Goal: Share content: Share content

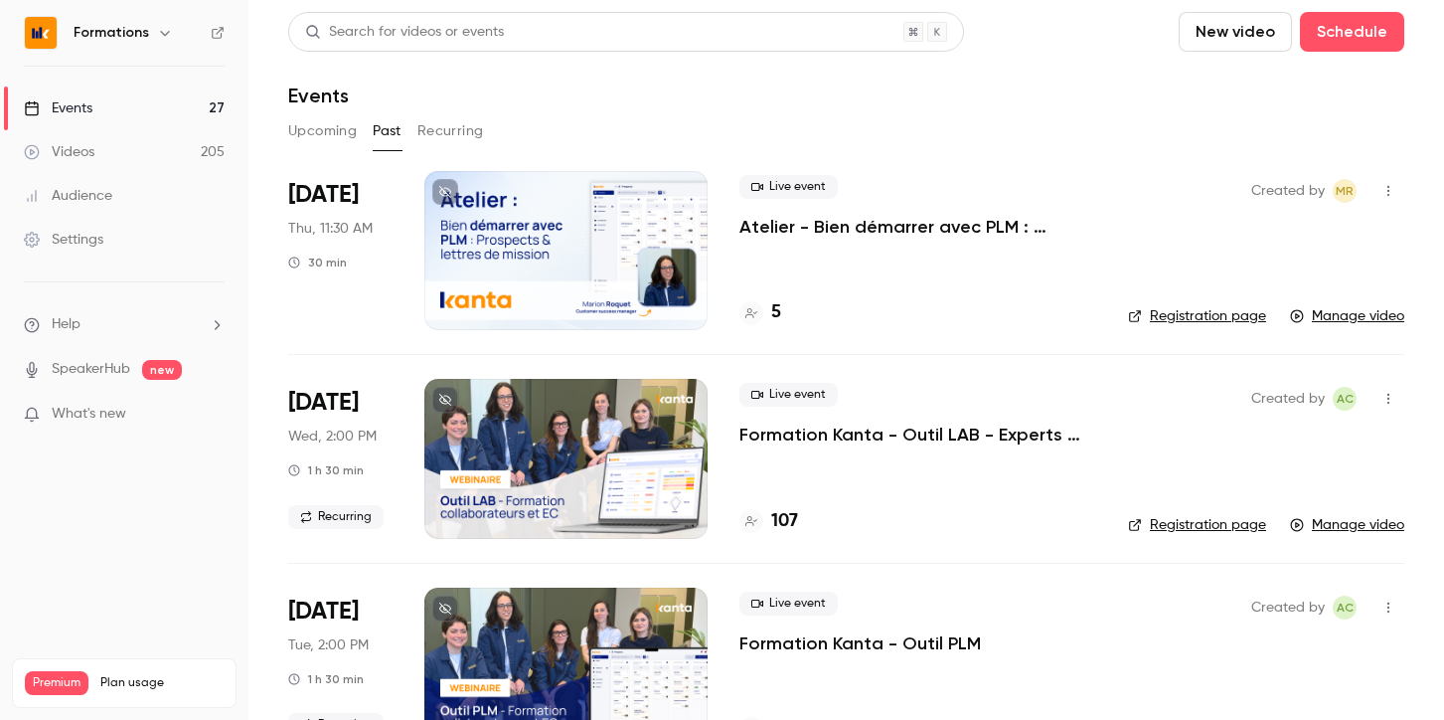
click at [308, 132] on button "Upcoming" at bounding box center [322, 131] width 69 height 32
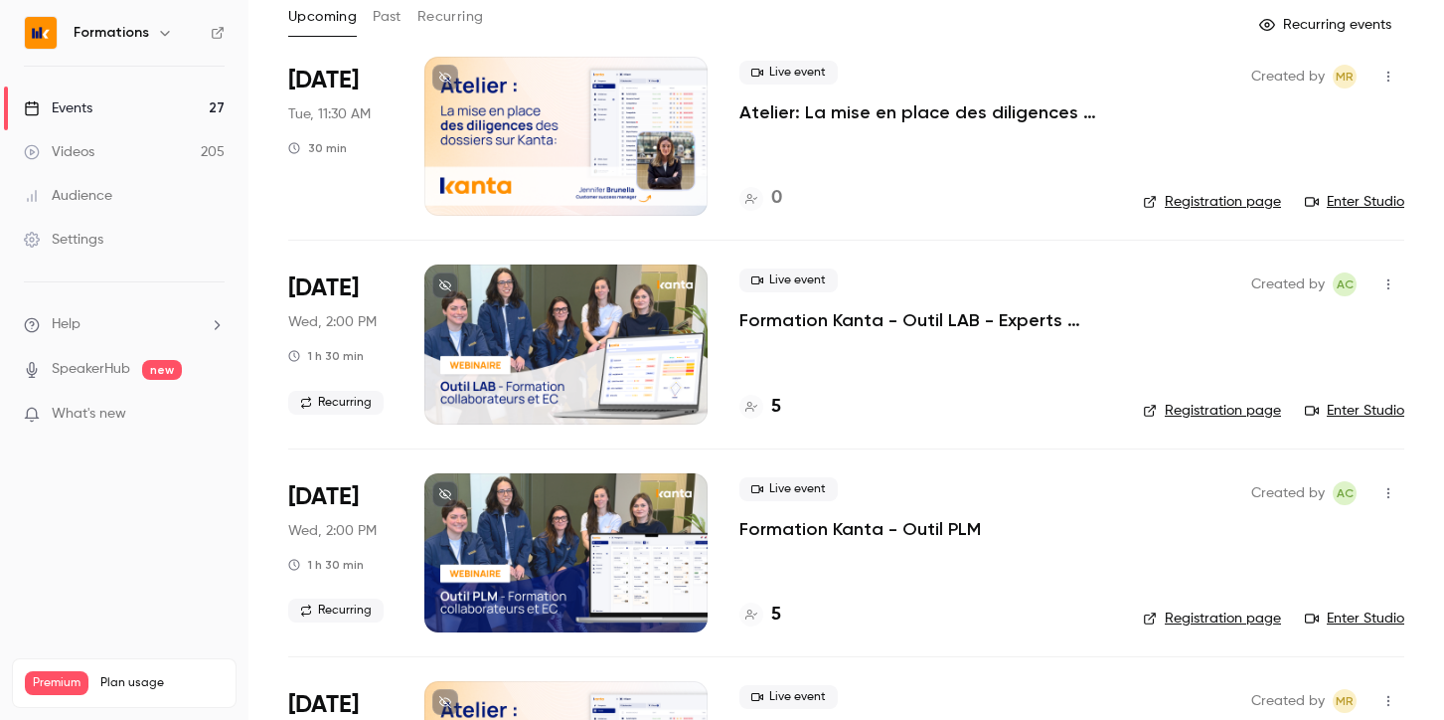
scroll to position [36, 0]
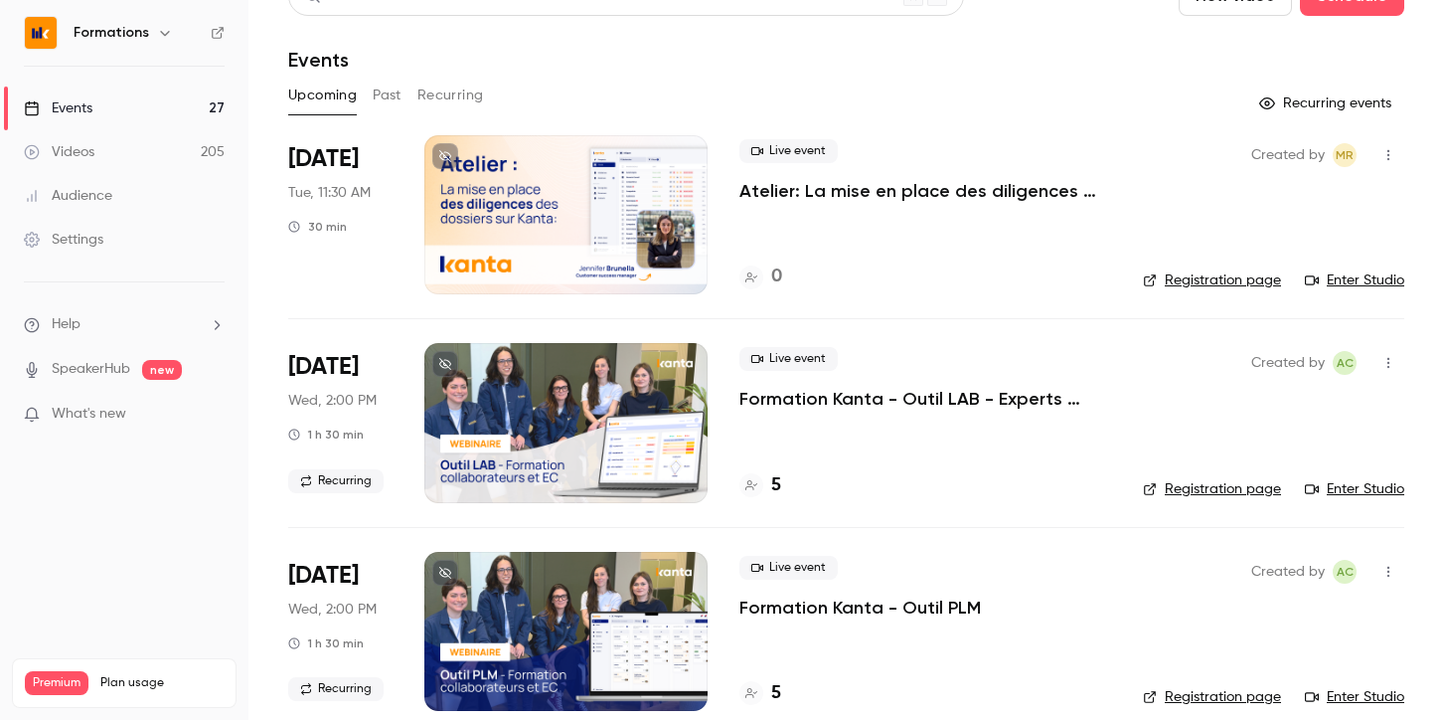
click at [167, 31] on icon "button" at bounding box center [165, 33] width 16 height 16
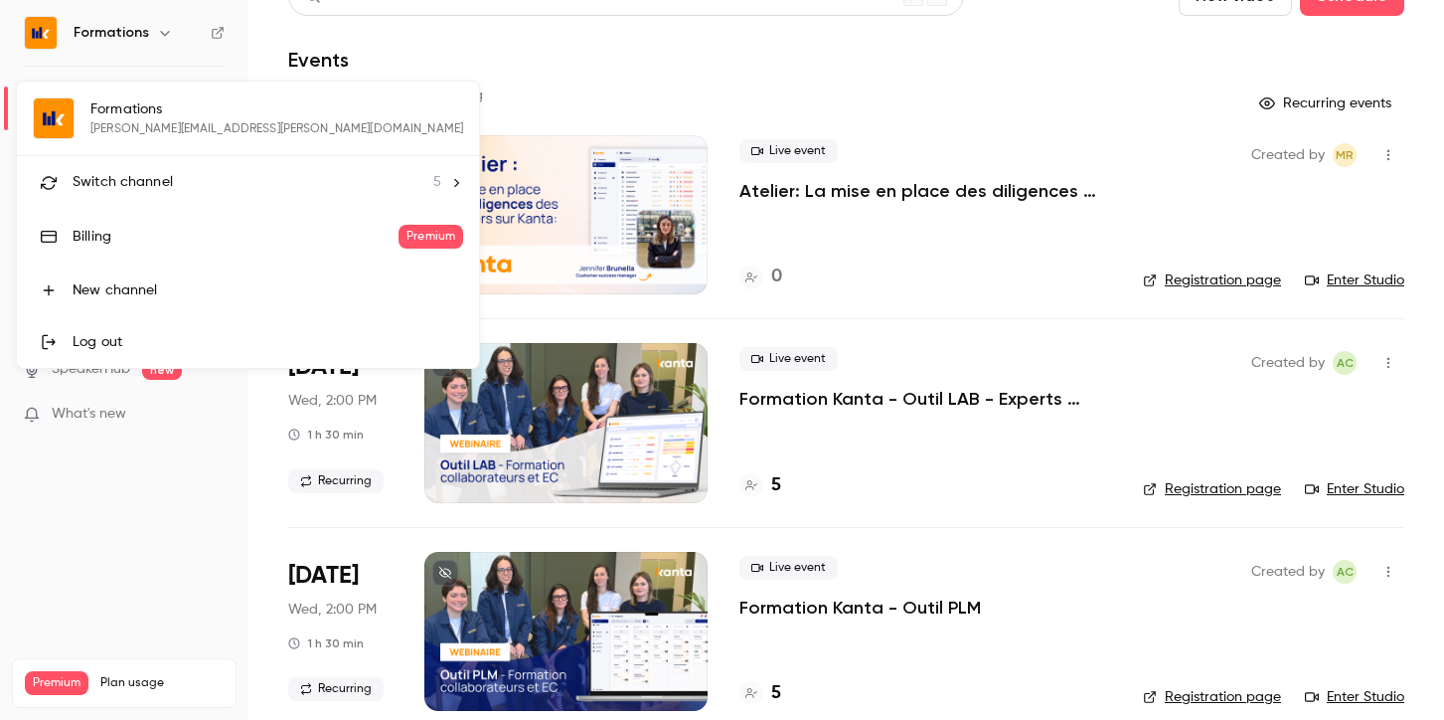
click at [449, 182] on icon at bounding box center [456, 183] width 14 height 14
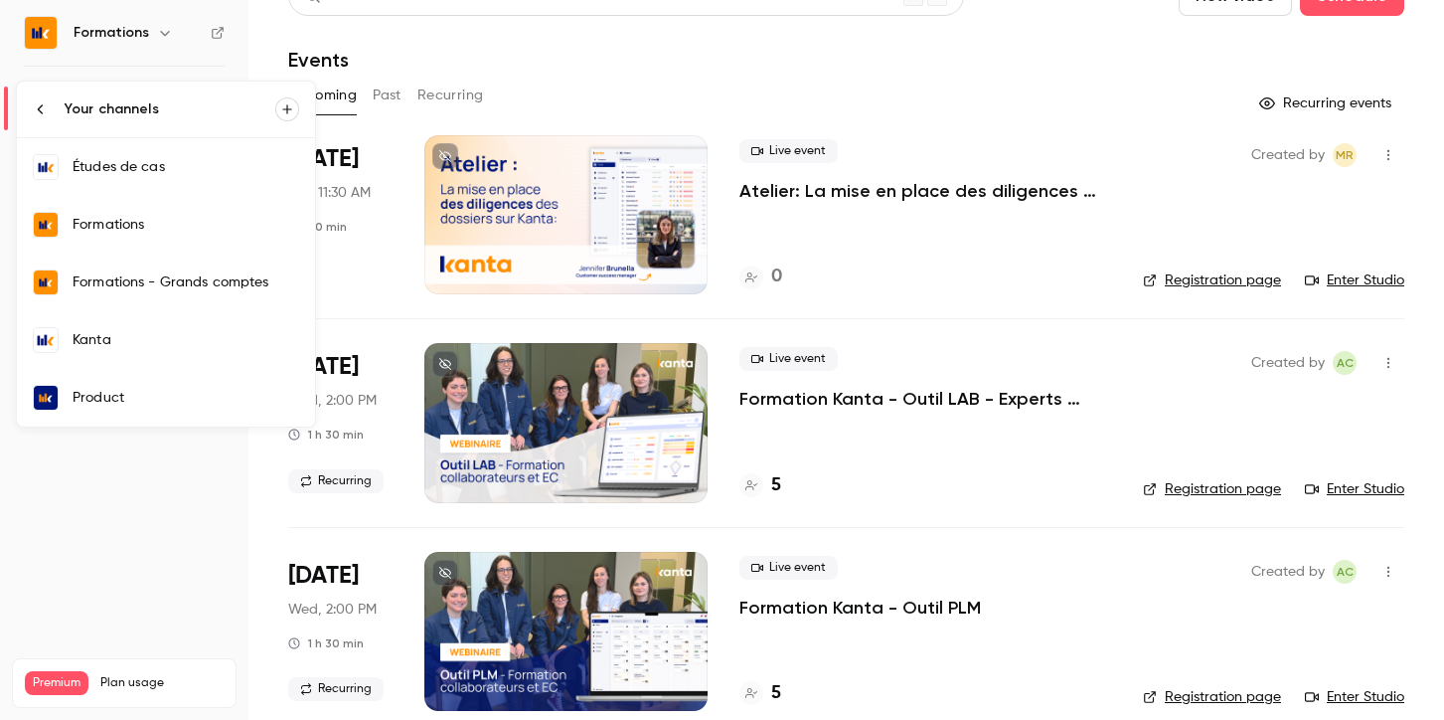
click at [161, 375] on link "Product" at bounding box center [166, 398] width 298 height 58
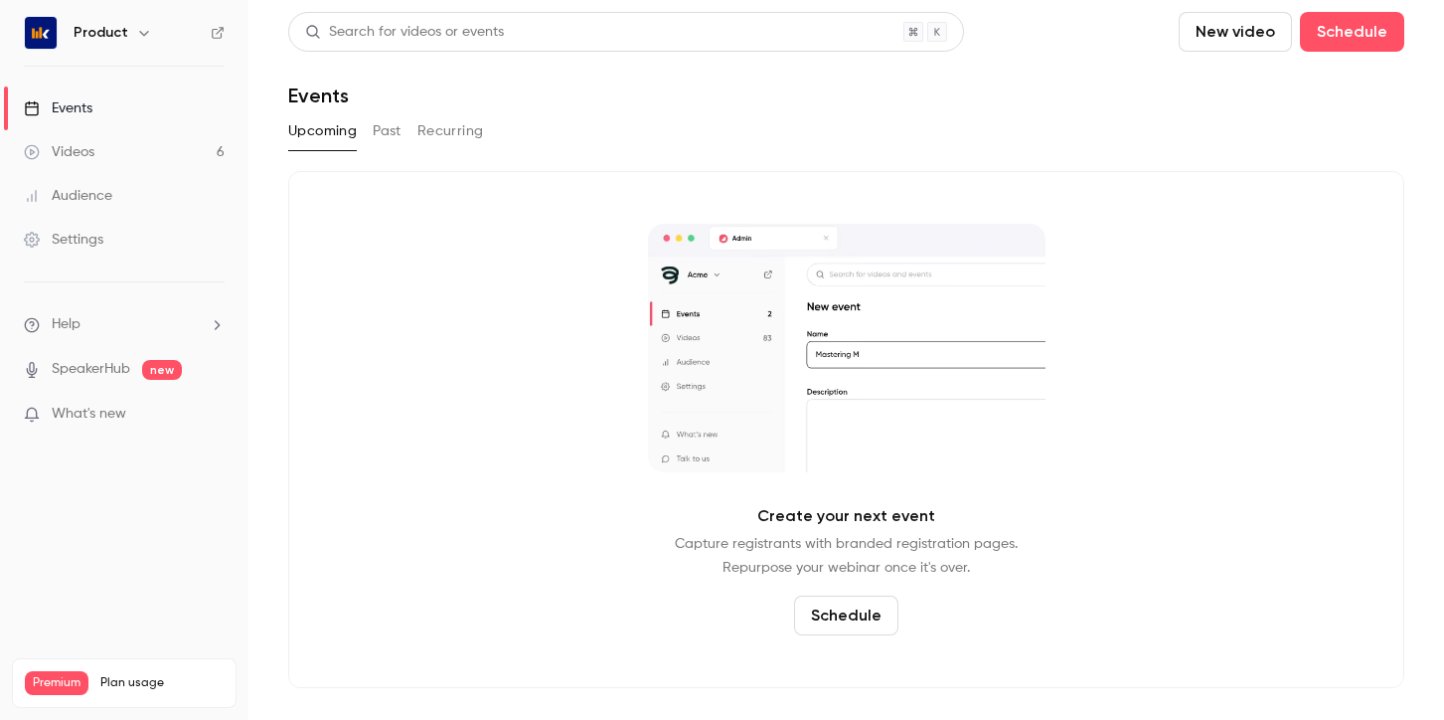
click at [139, 37] on icon "button" at bounding box center [144, 33] width 16 height 16
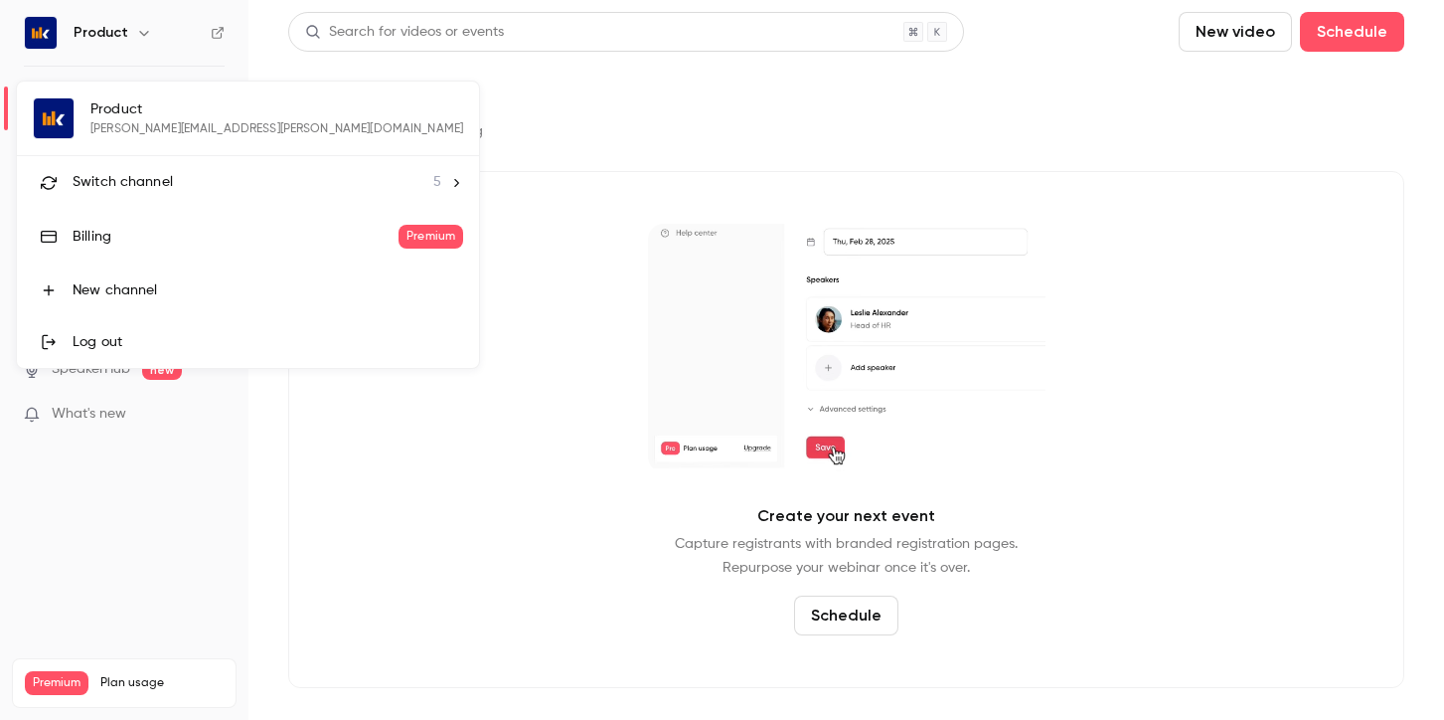
click at [265, 173] on div "Switch channel 5" at bounding box center [257, 182] width 369 height 21
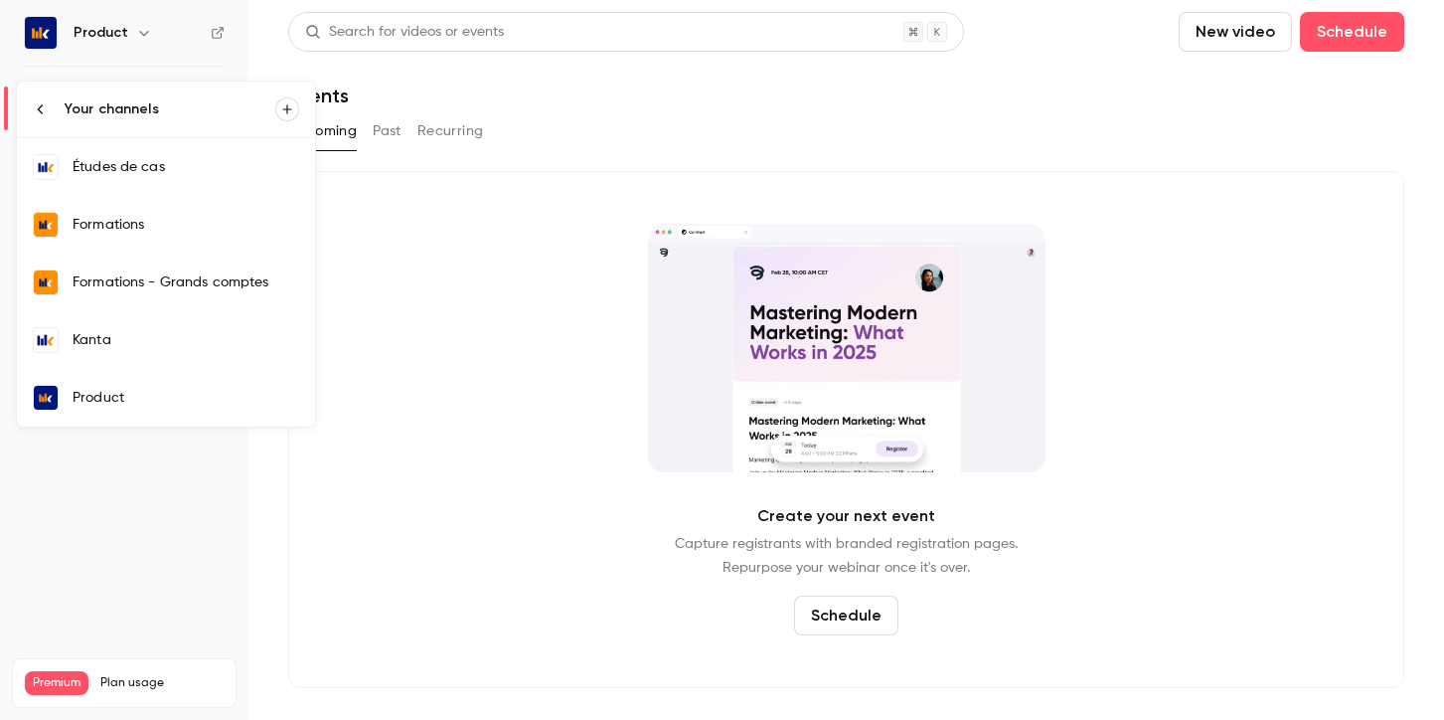
click at [126, 333] on div "Kanta" at bounding box center [186, 340] width 227 height 20
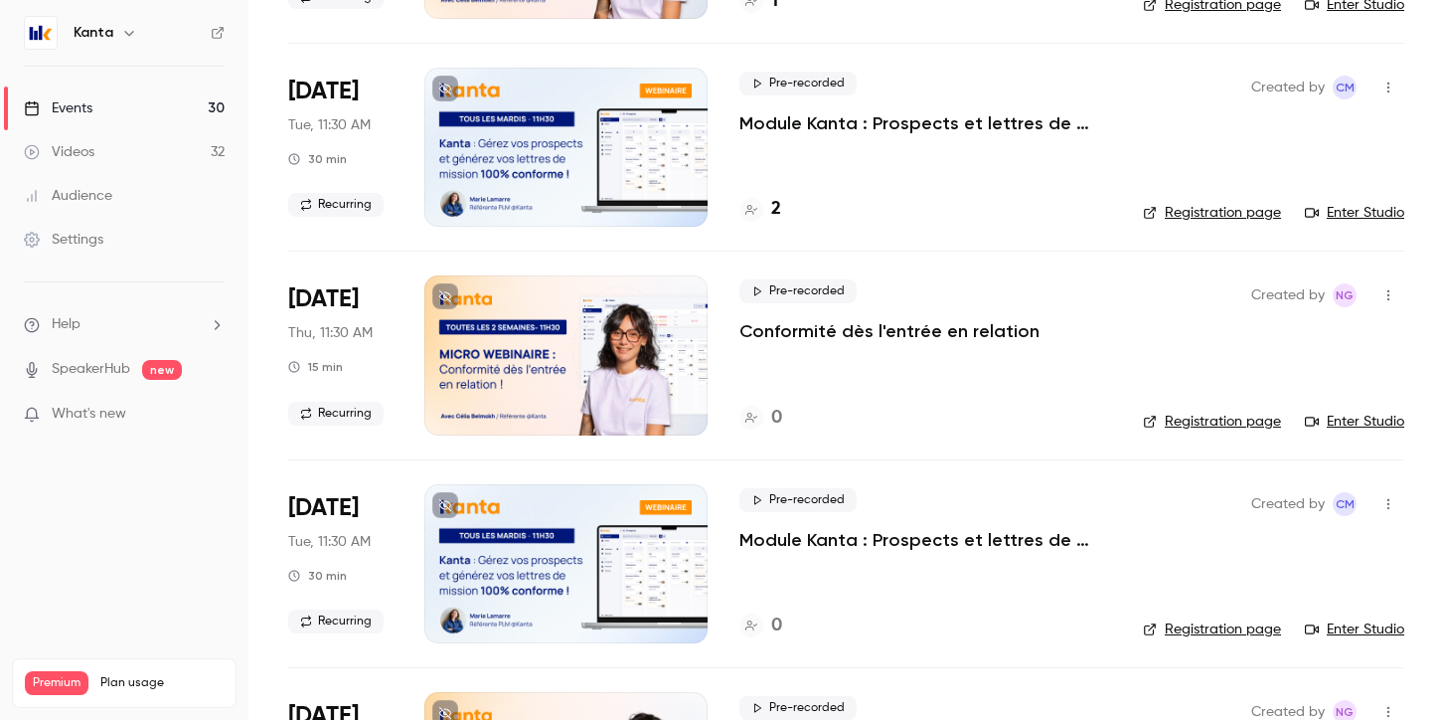
scroll to position [814, 0]
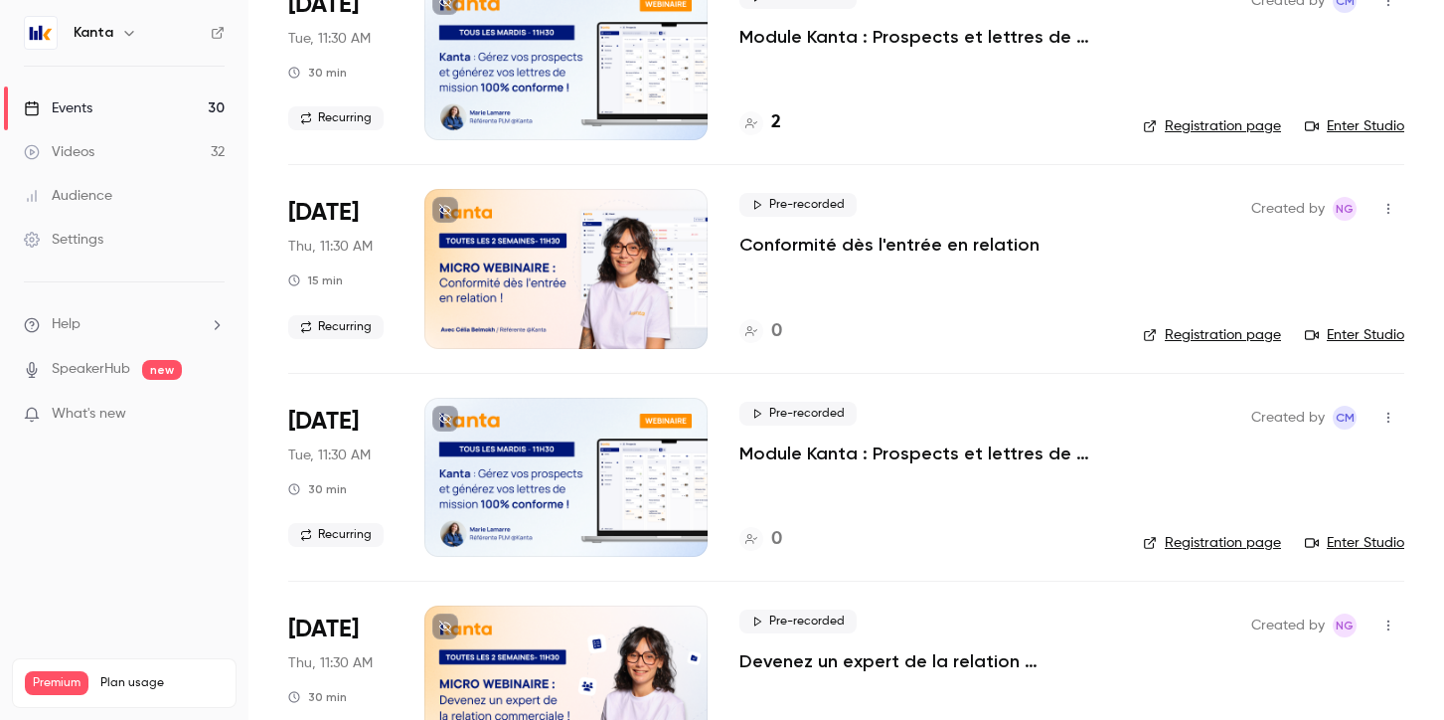
click at [934, 454] on p "Module Kanta : Prospects et lettres de mission" at bounding box center [925, 453] width 372 height 24
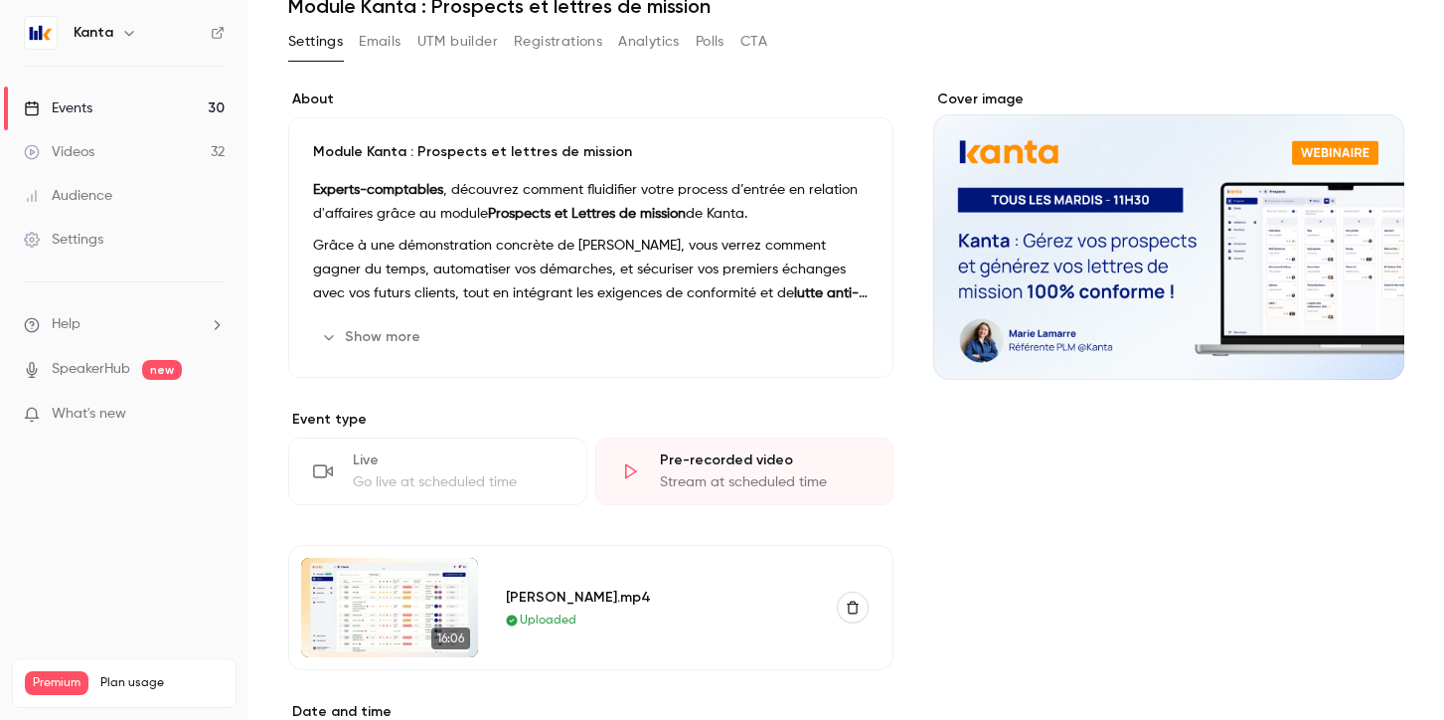
scroll to position [87, 0]
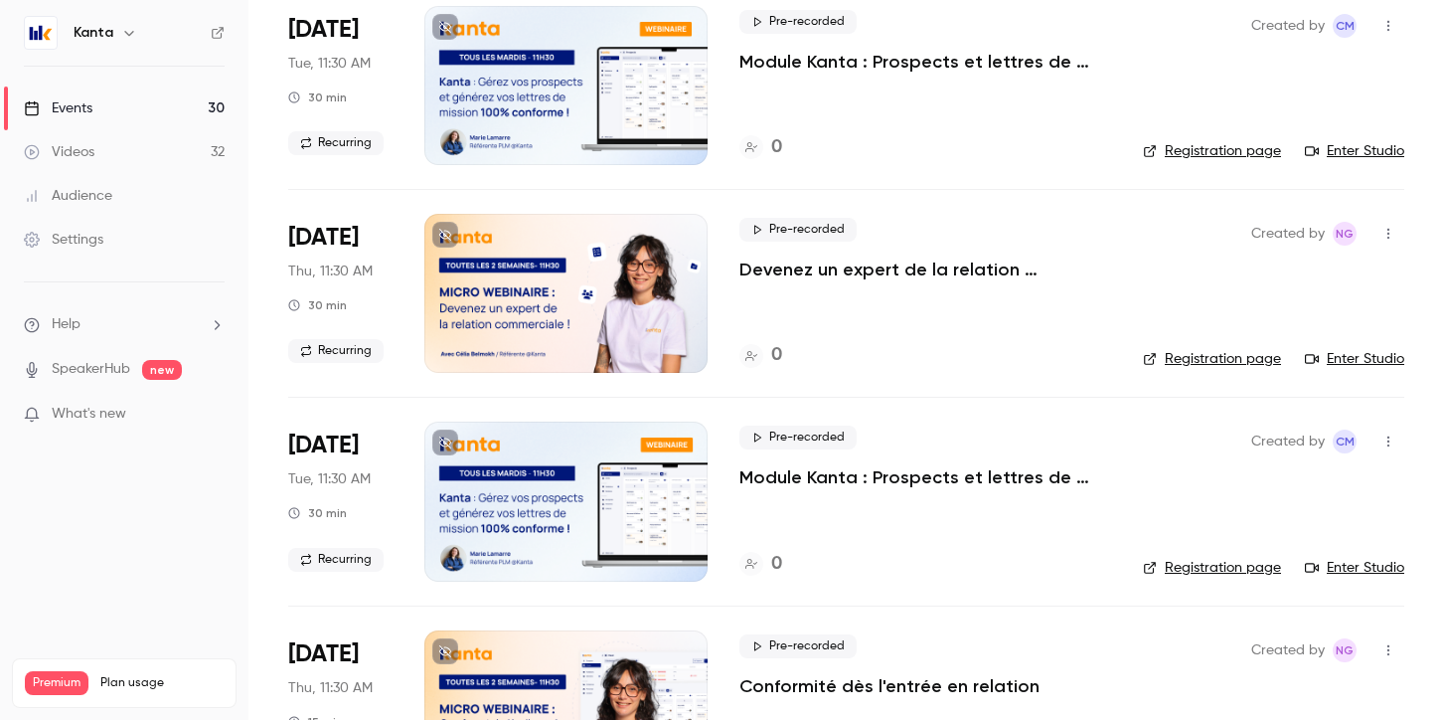
scroll to position [1201, 0]
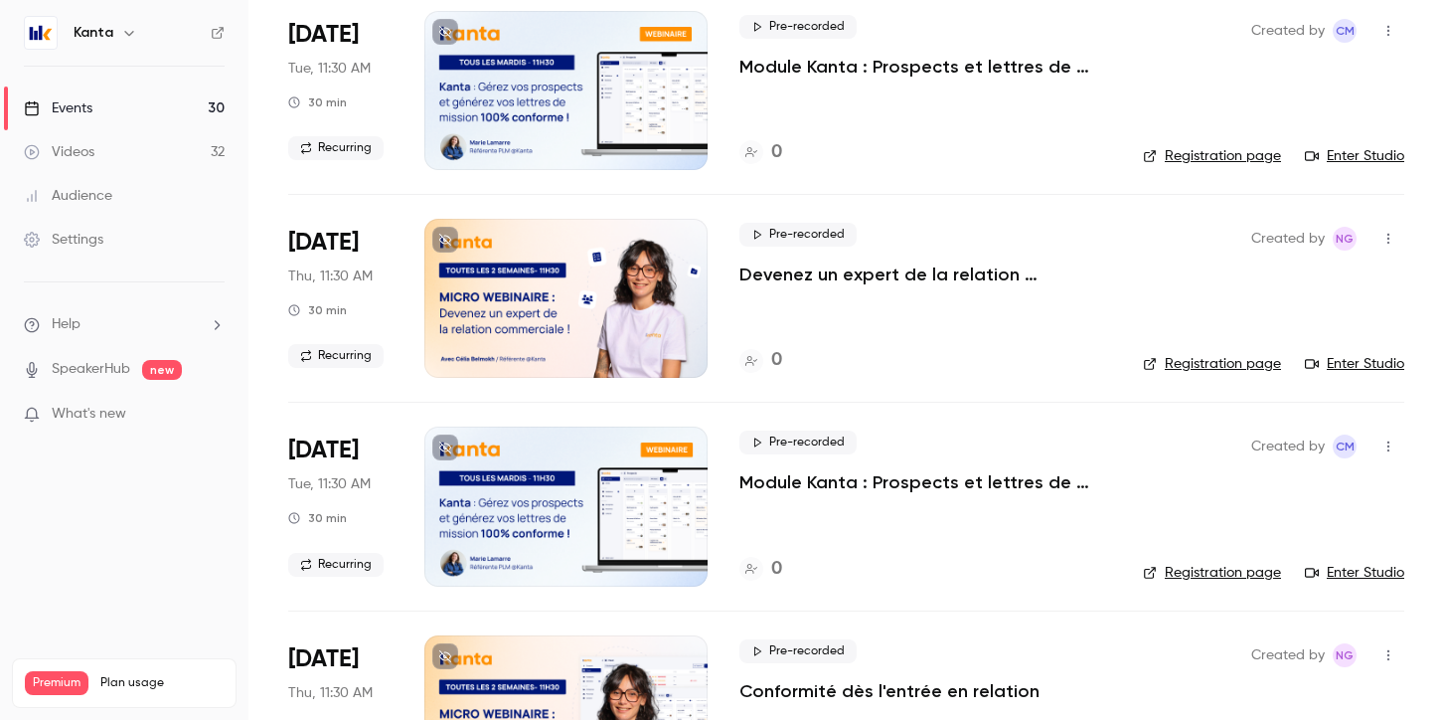
click at [809, 487] on p "Module Kanta : Prospects et lettres de mission" at bounding box center [925, 482] width 372 height 24
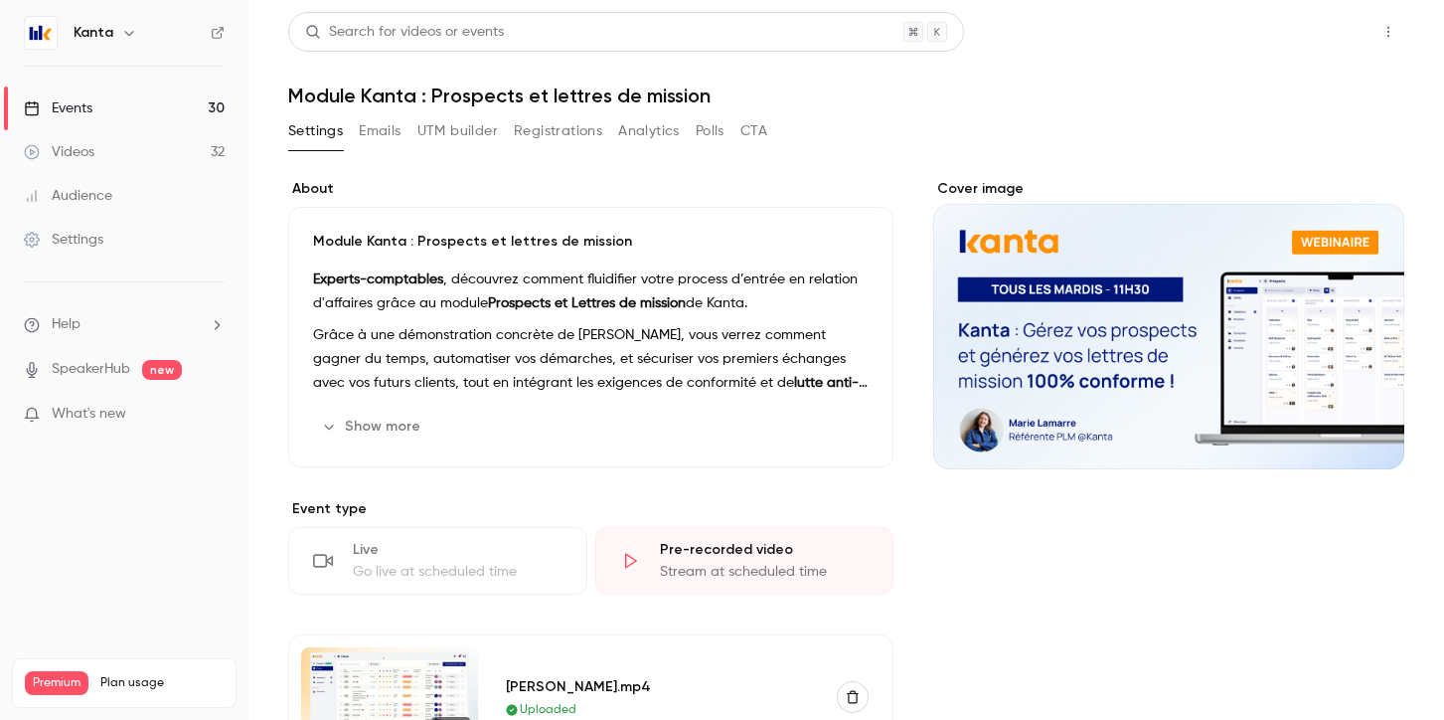
click at [1323, 34] on button "Share" at bounding box center [1317, 32] width 79 height 40
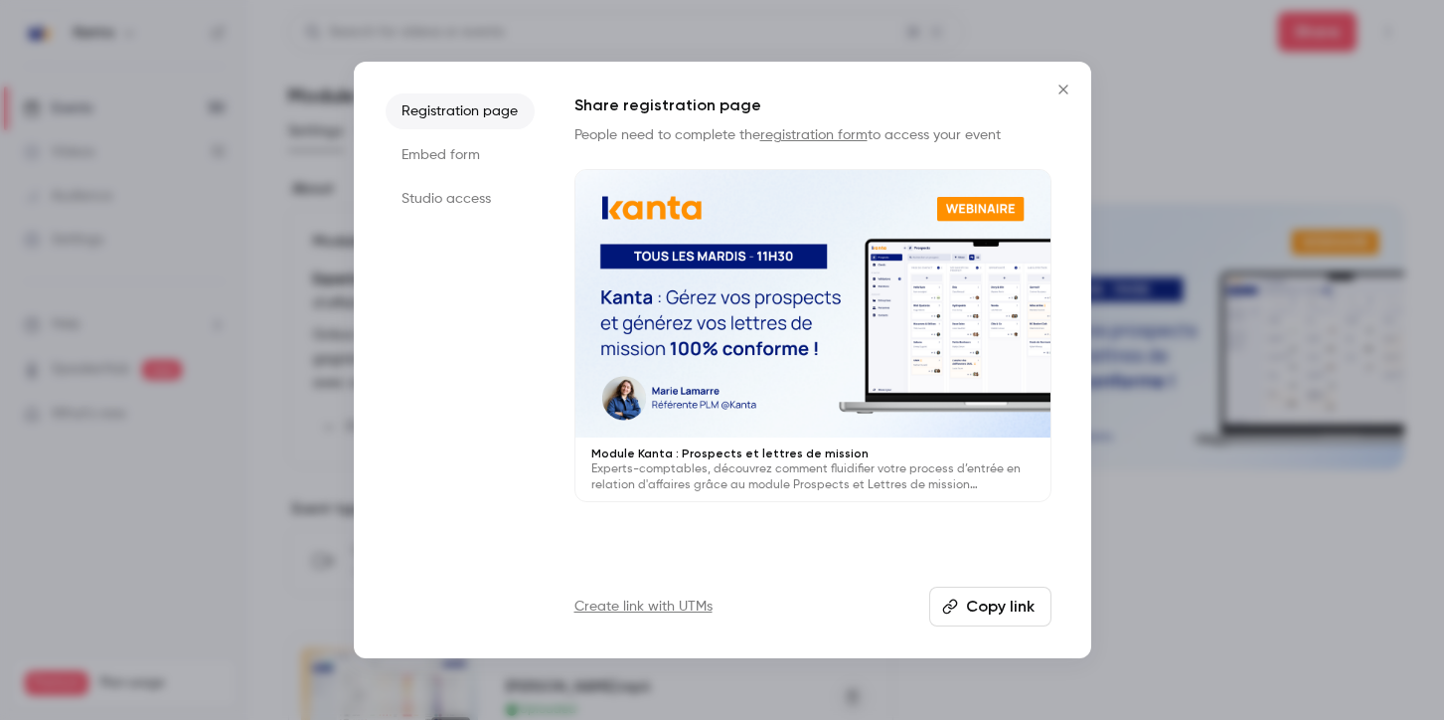
click at [957, 601] on icon "button" at bounding box center [950, 606] width 16 height 16
click at [1063, 95] on icon "Close" at bounding box center [1064, 90] width 24 height 16
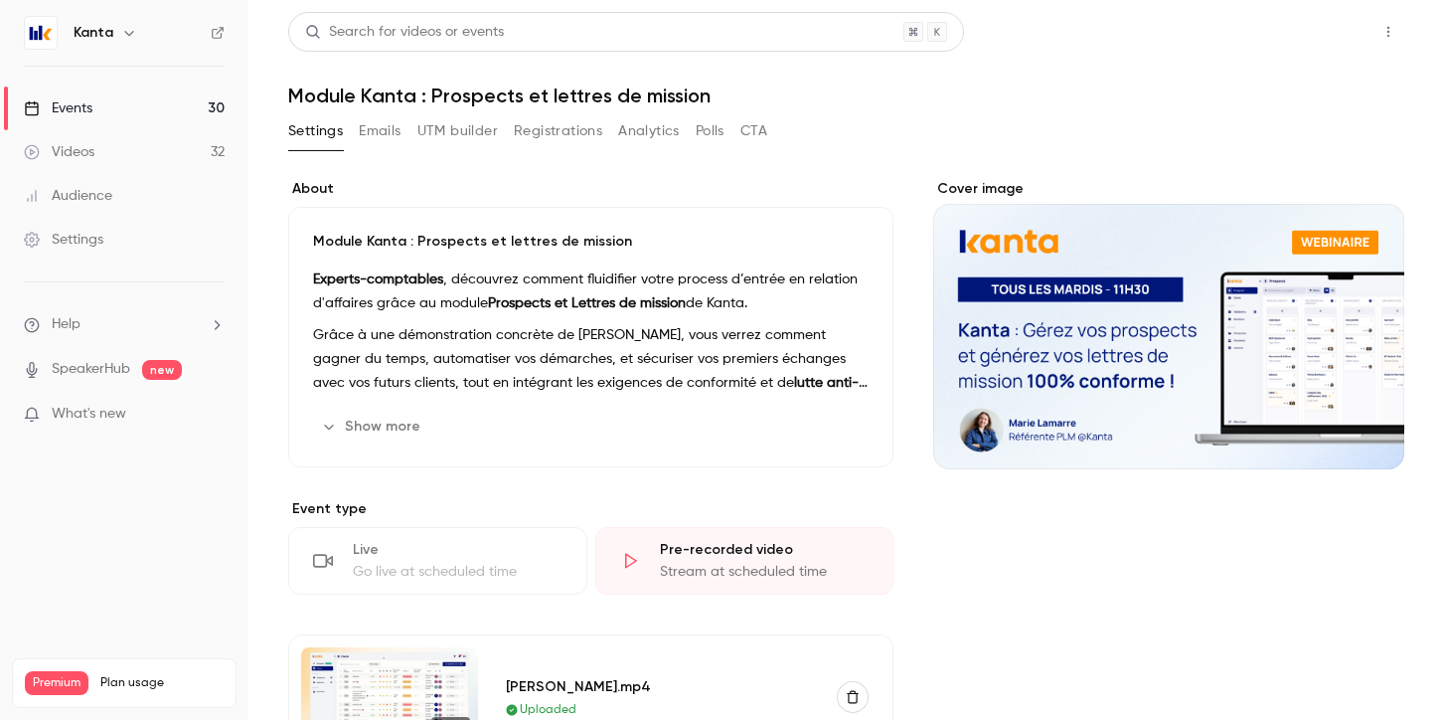
click at [1295, 18] on button "Share" at bounding box center [1317, 32] width 79 height 40
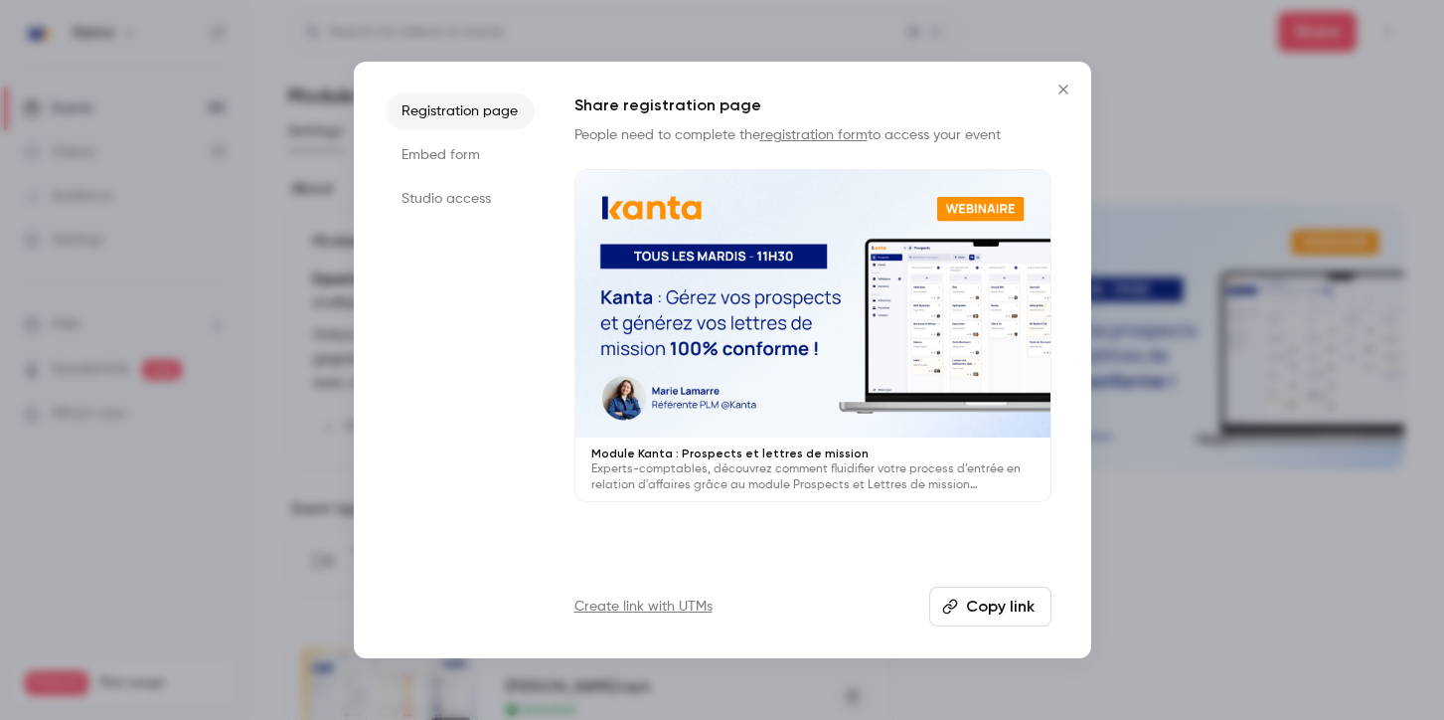
click at [982, 608] on button "Copy link" at bounding box center [990, 606] width 122 height 40
click at [980, 597] on button "Copy link" at bounding box center [990, 606] width 122 height 40
click at [982, 599] on button "Copy link" at bounding box center [990, 606] width 122 height 40
click at [1115, 175] on div at bounding box center [722, 360] width 1444 height 720
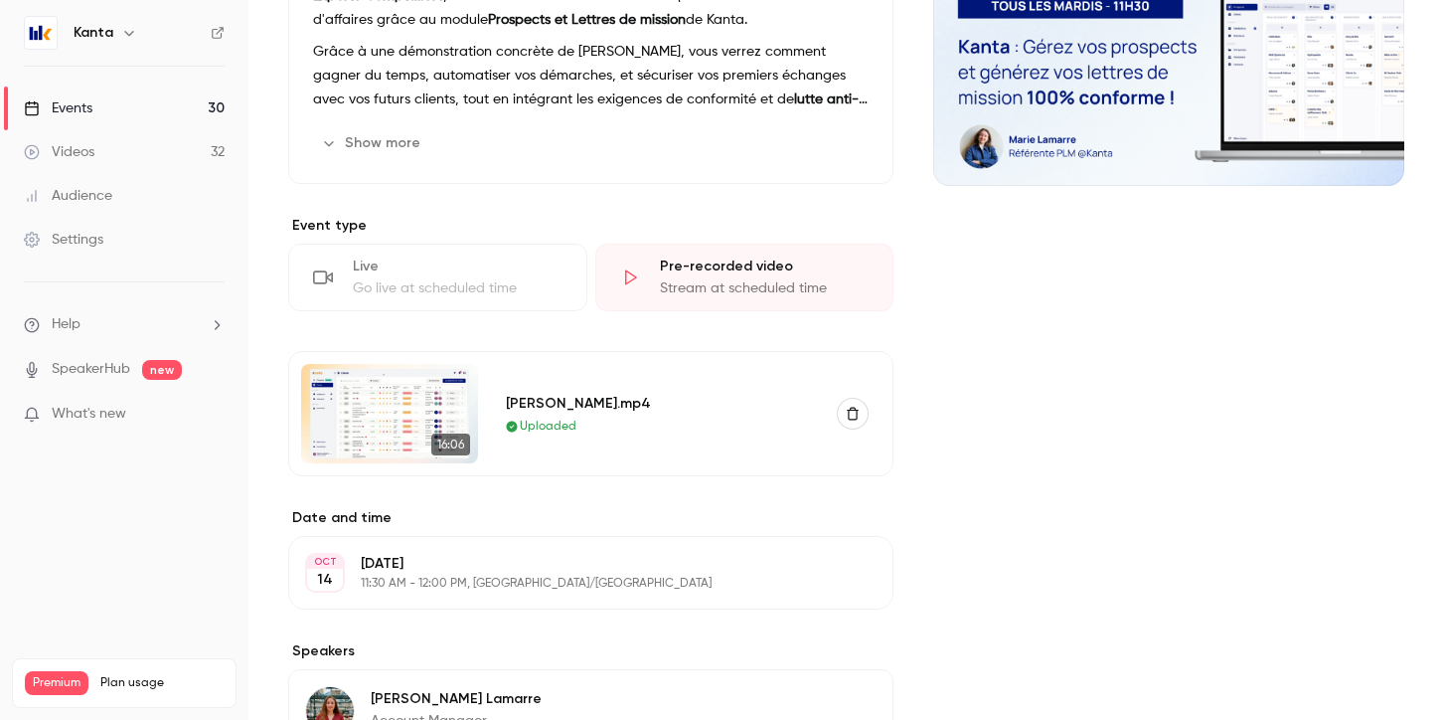
scroll to position [304, 0]
